Goal: Navigation & Orientation: Find specific page/section

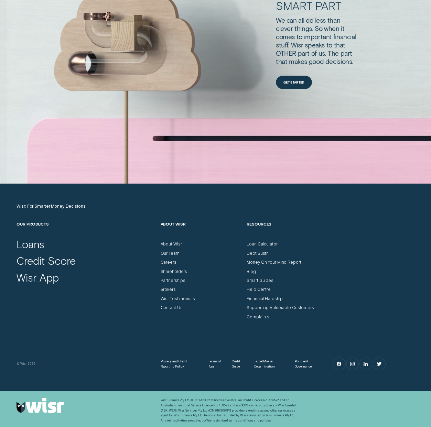
scroll to position [1959, 0]
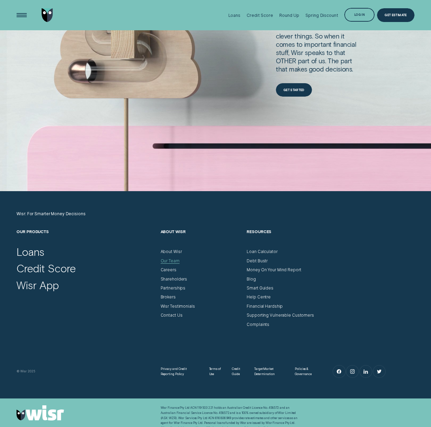
click at [172, 261] on div "Our Team" at bounding box center [170, 261] width 19 height 5
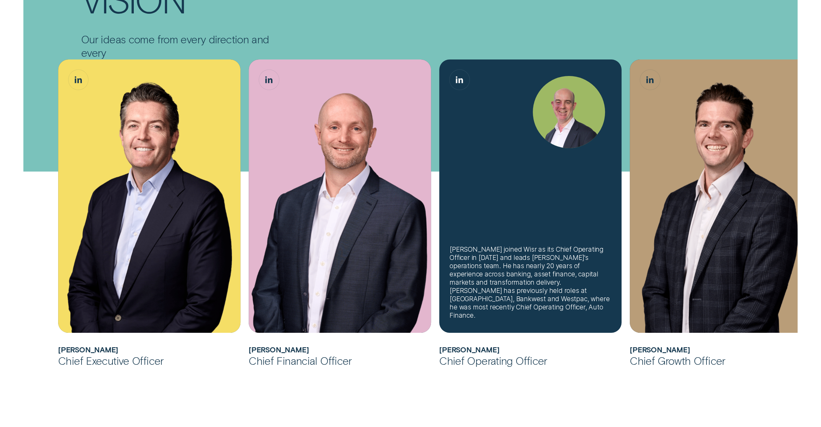
scroll to position [239, 0]
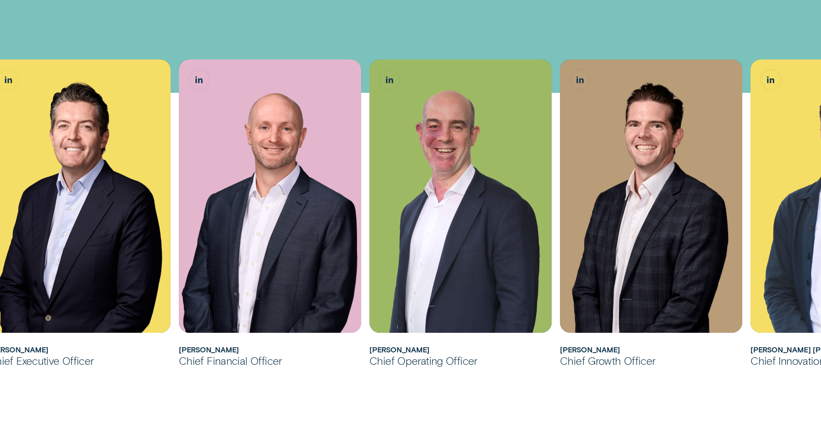
drag, startPoint x: 405, startPoint y: 419, endPoint x: 412, endPoint y: 419, distance: 7.6
click at [407, 420] on div "[PERSON_NAME] joined Wisr as its Chief Financial Officer in [DATE] before being…" at bounding box center [410, 369] width 821 height 750
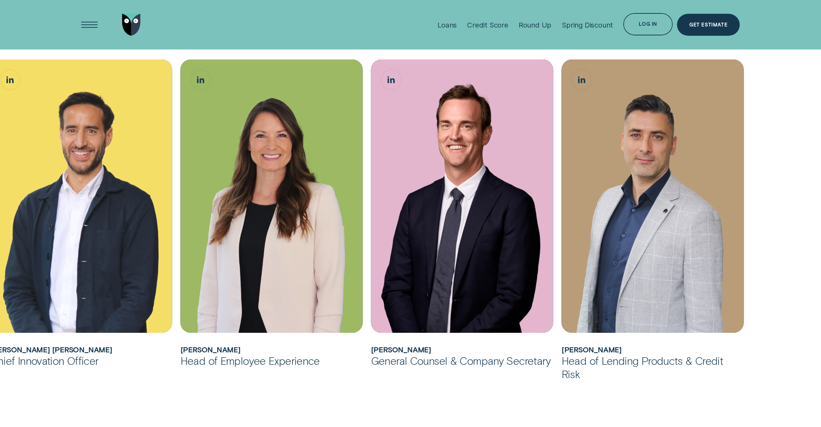
scroll to position [582, 0]
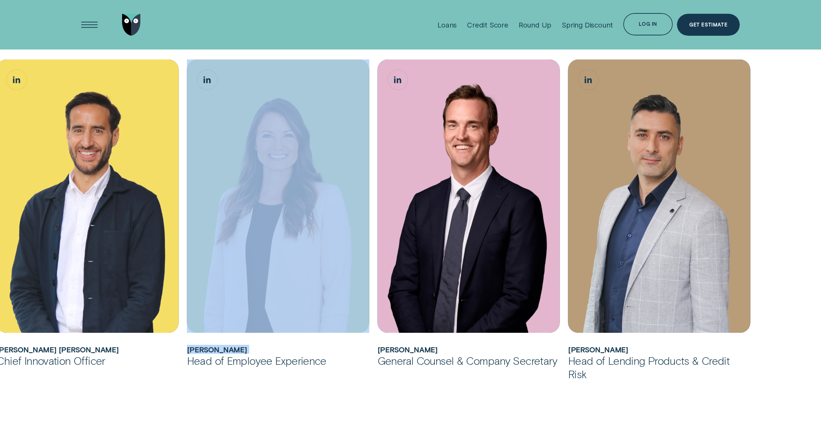
drag, startPoint x: 118, startPoint y: 356, endPoint x: 190, endPoint y: 358, distance: 71.9
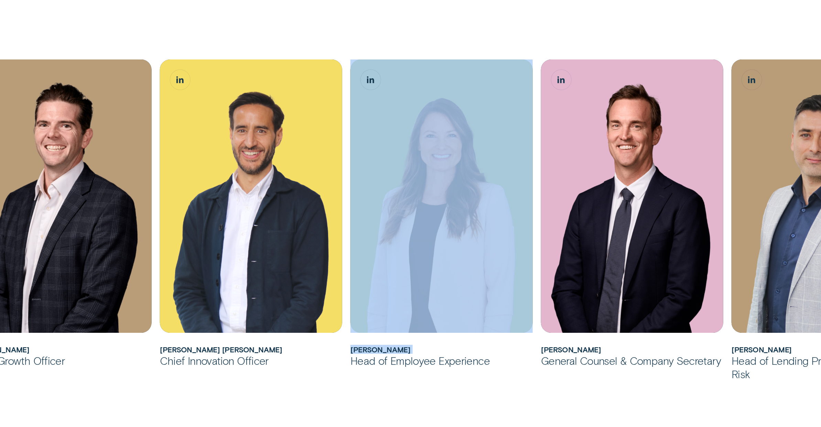
scroll to position [509, 0]
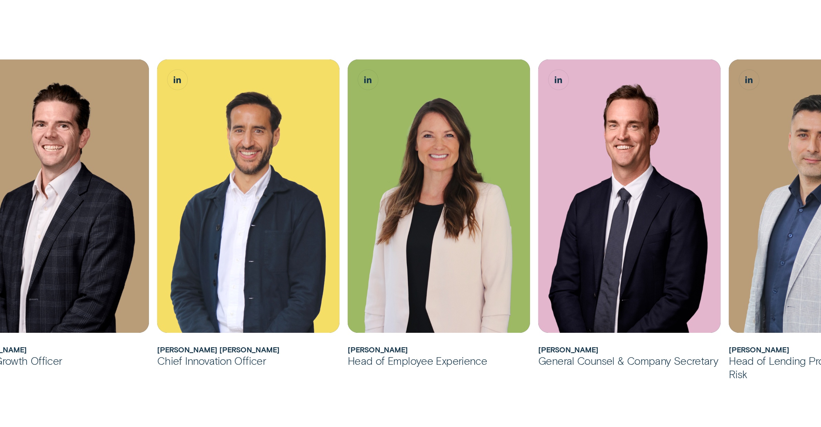
click at [431, 382] on div "[PERSON_NAME] joined Wisr as its Chief Financial Officer in [DATE] before being…" at bounding box center [410, 98] width 821 height 750
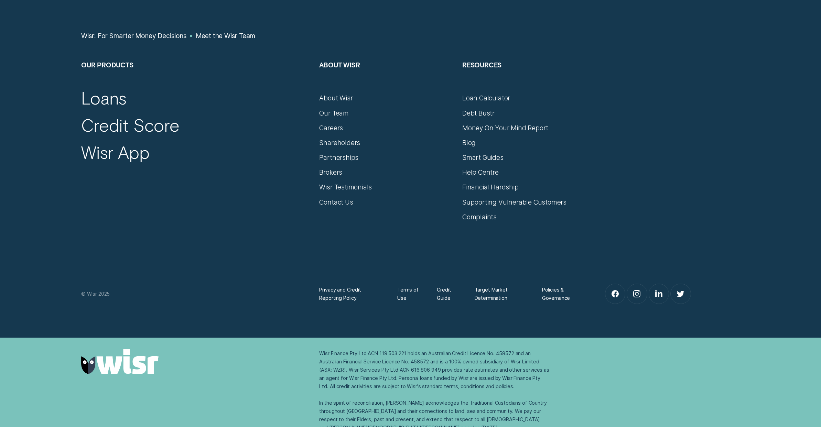
scroll to position [1048, 0]
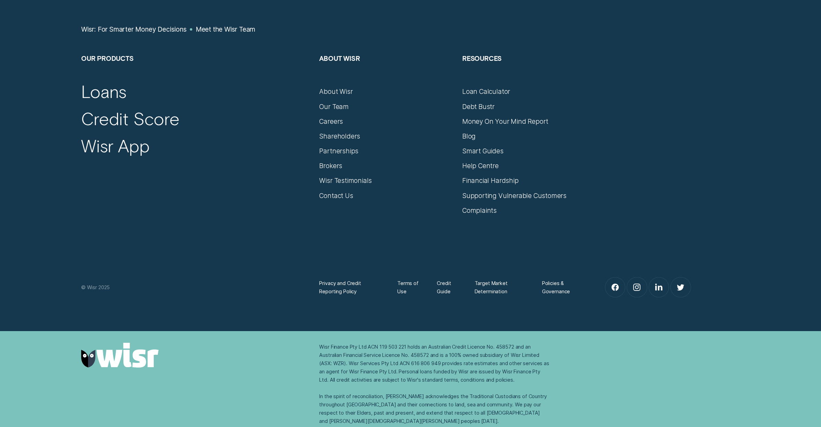
click at [406, 388] on div "Wisr Finance Pty Ltd ACN 119 503 221 holds an Australian Credit Licence No. 458…" at bounding box center [434, 384] width 230 height 83
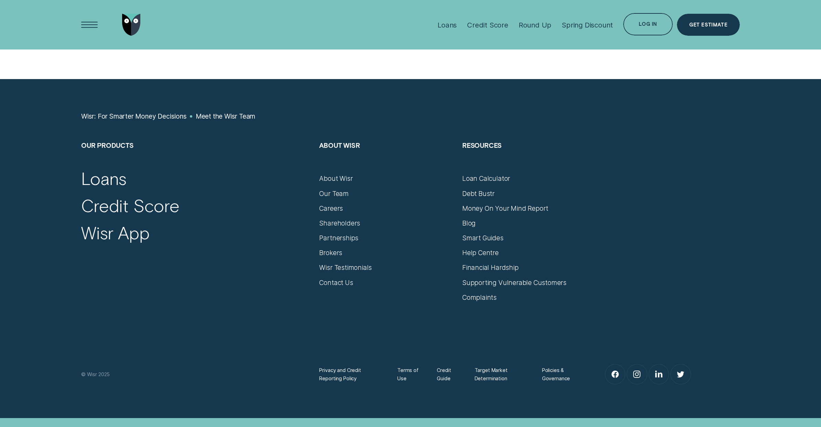
scroll to position [867, 0]
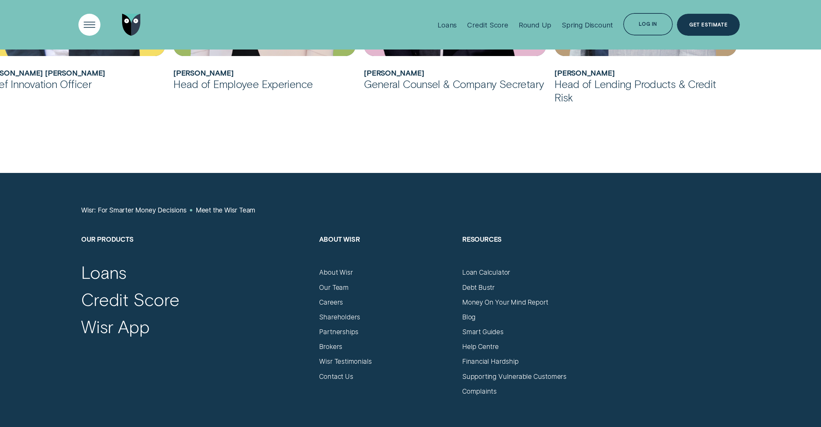
click at [84, 24] on div "Open Menu" at bounding box center [90, 25] width 32 height 32
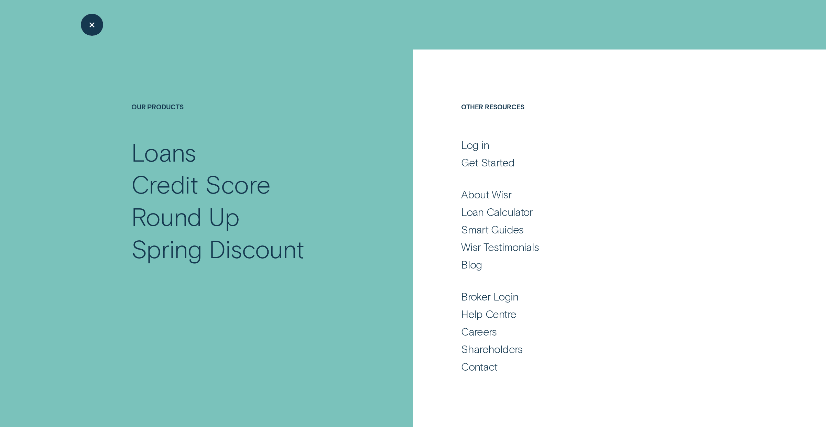
click at [90, 23] on div "Close Menu" at bounding box center [92, 25] width 32 height 32
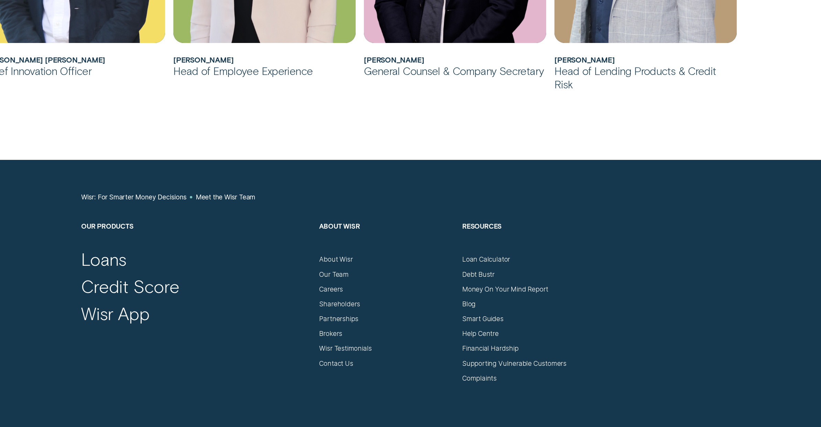
scroll to position [889, 0]
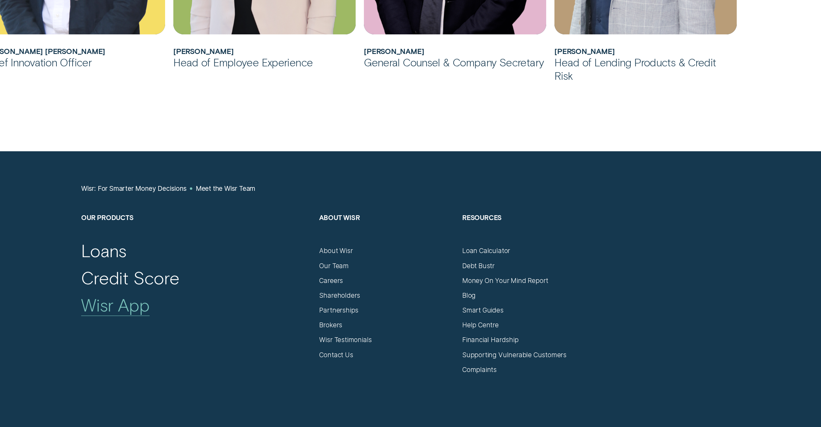
click at [113, 309] on div "Wisr App" at bounding box center [115, 304] width 68 height 21
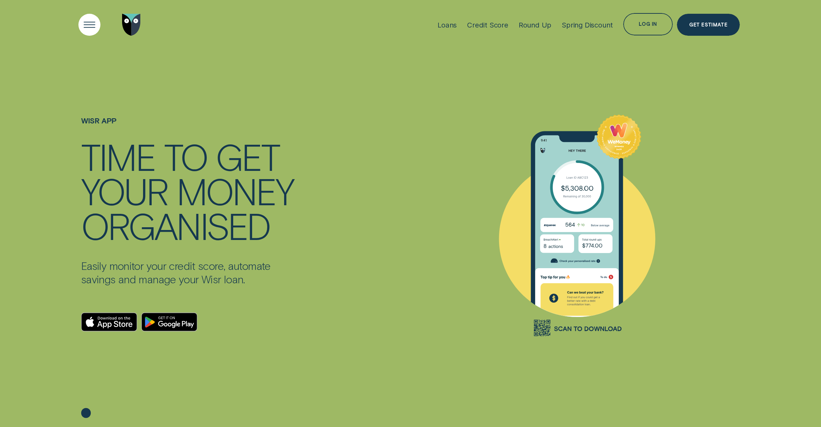
click at [87, 21] on div "Open Menu" at bounding box center [90, 25] width 32 height 32
